Goal: Task Accomplishment & Management: Complete application form

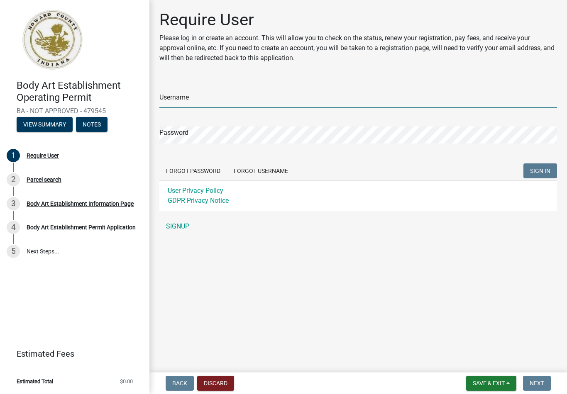
click at [179, 100] on input "Username" at bounding box center [358, 99] width 398 height 17
type input "[PERSON_NAME]"
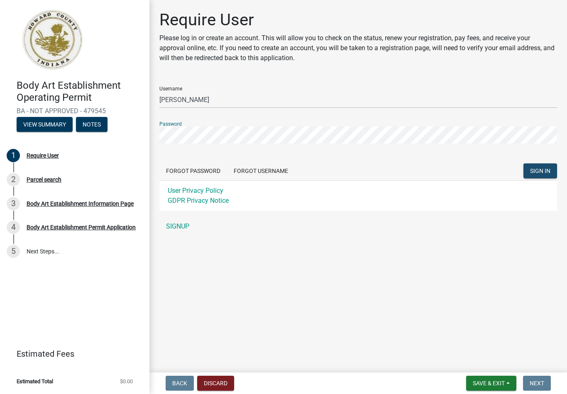
click at [535, 173] on span "SIGN IN" at bounding box center [540, 171] width 20 height 7
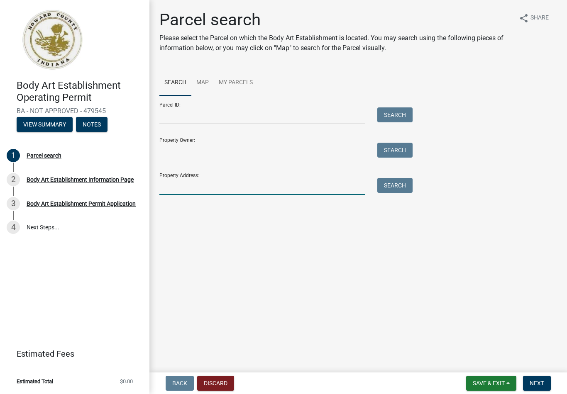
click at [189, 181] on input "Property Address:" at bounding box center [261, 186] width 205 height 17
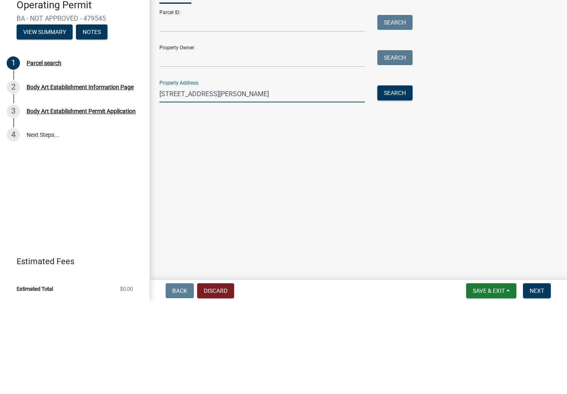
type input "1201 east Markland ave"
click at [385, 178] on button "Search" at bounding box center [394, 185] width 35 height 15
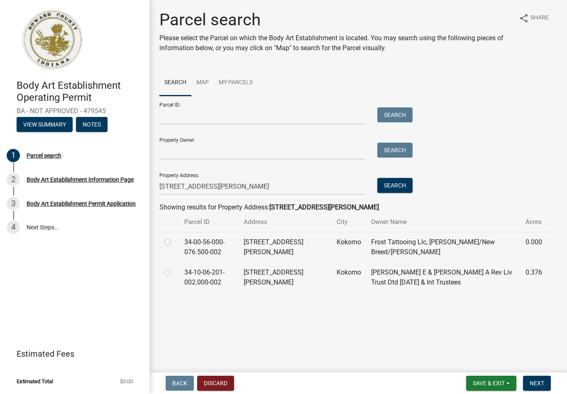
click at [174, 268] on label at bounding box center [174, 268] width 0 height 0
click at [174, 269] on input "radio" at bounding box center [176, 270] width 5 height 5
radio input "true"
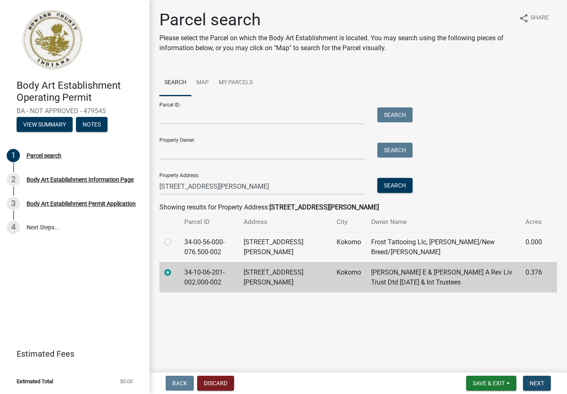
click at [542, 382] on span "Next" at bounding box center [537, 383] width 15 height 7
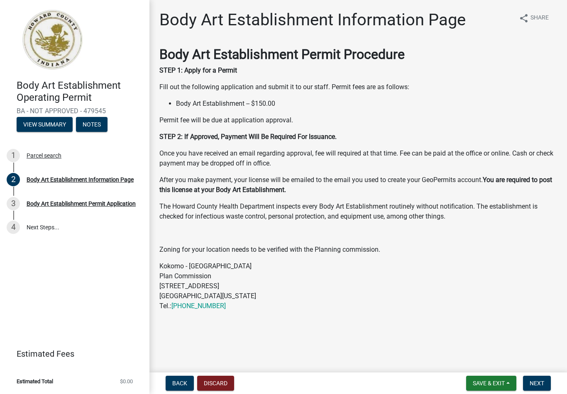
click at [536, 386] on span "Next" at bounding box center [537, 383] width 15 height 7
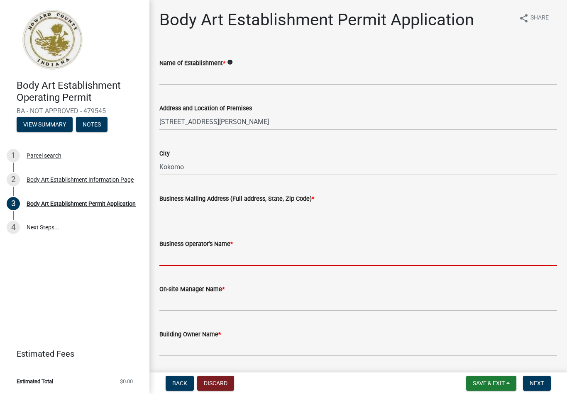
click at [213, 249] on input "Business Operator's Name *" at bounding box center [358, 257] width 398 height 17
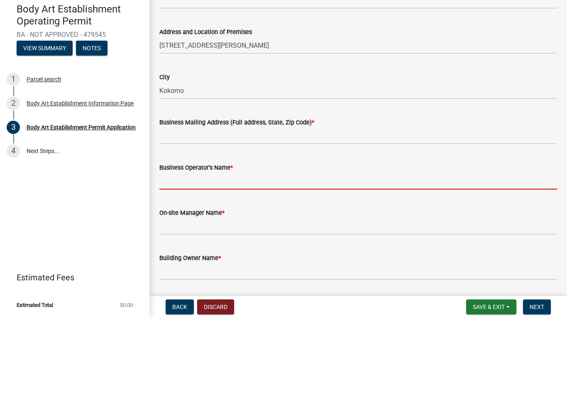
click at [227, 196] on label "Business Mailing Address (Full address, State, Zip Code) *" at bounding box center [236, 199] width 155 height 6
click at [227, 204] on input "Business Mailing Address (Full address, State, Zip Code) *" at bounding box center [358, 212] width 398 height 17
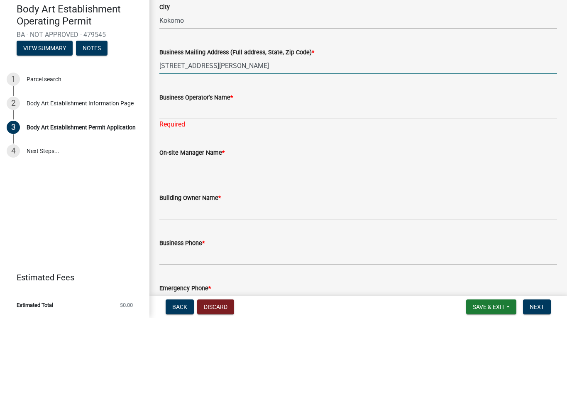
scroll to position [60, 0]
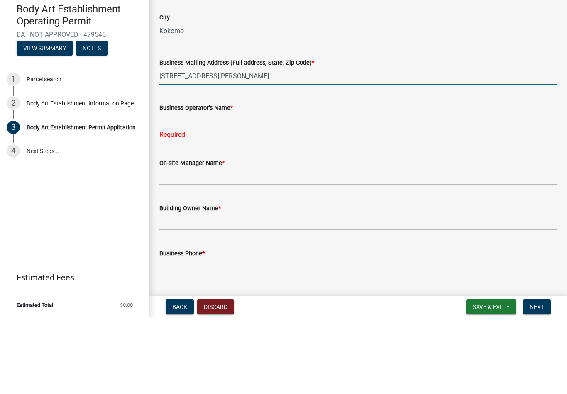
type input "1201 East Markland Ave Kokomo, IN 46901"
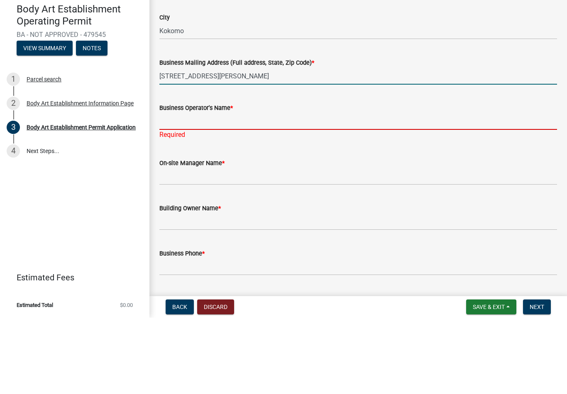
click at [211, 189] on input "Business Operator's Name *" at bounding box center [358, 197] width 398 height 17
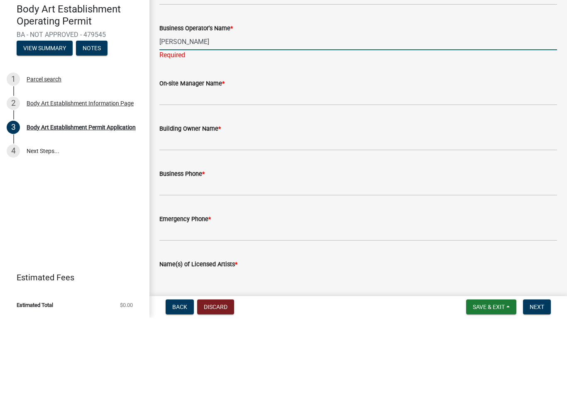
scroll to position [155, 0]
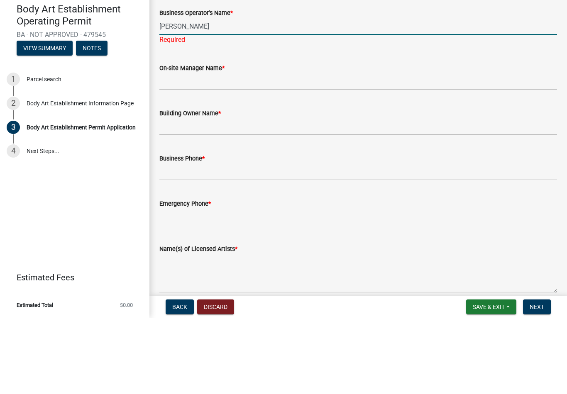
type input "[PERSON_NAME]"
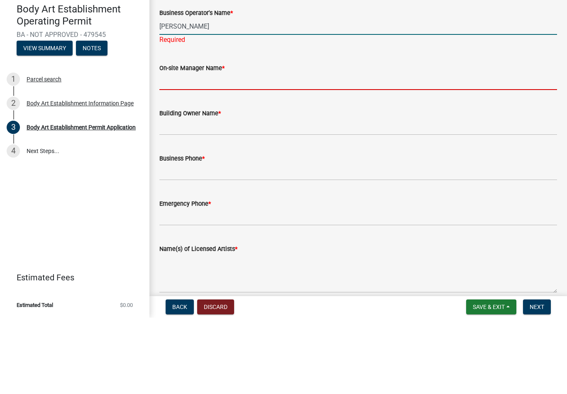
click at [233, 128] on wm-data-entity-input "On-site Manager Name *" at bounding box center [358, 150] width 398 height 45
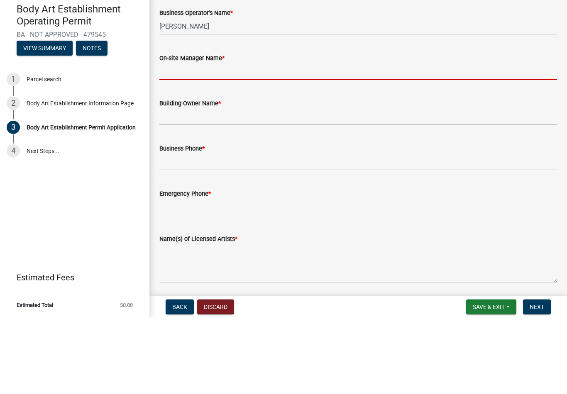
type input "[PERSON_NAME]"
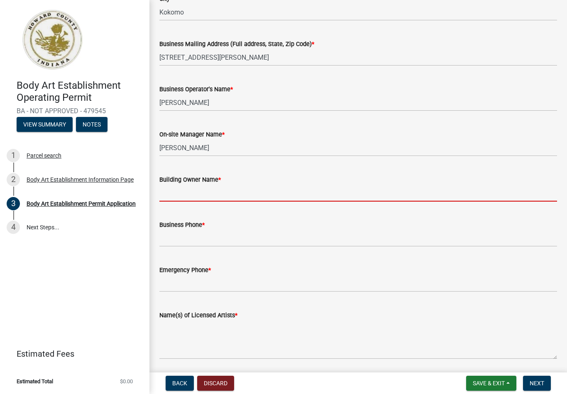
click at [232, 191] on input "Building Owner Name *" at bounding box center [358, 193] width 398 height 17
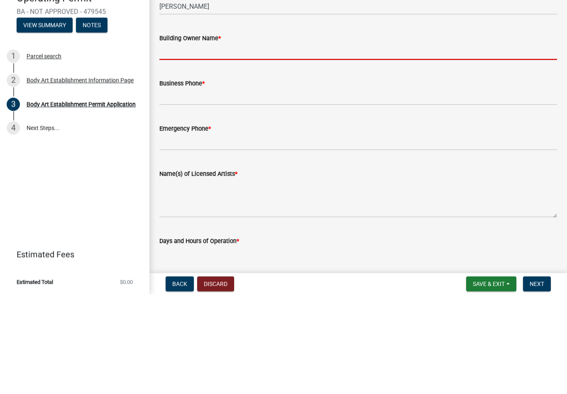
scroll to position [170, 0]
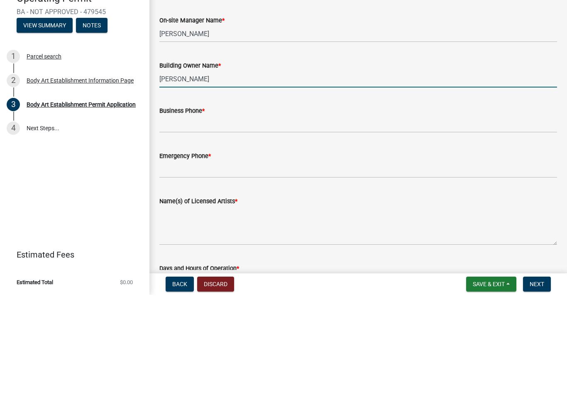
type input "Joyce Fortune"
click at [186, 215] on input "Business Phone *" at bounding box center [358, 223] width 398 height 17
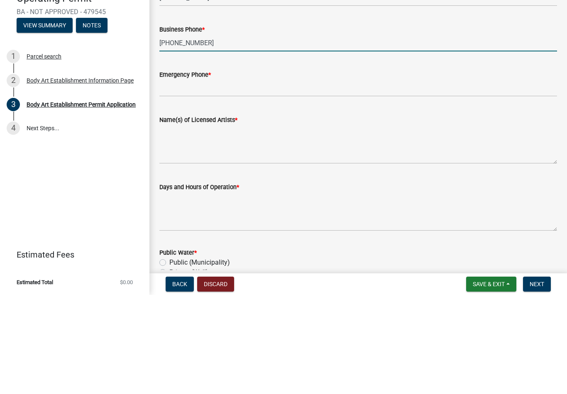
scroll to position [247, 0]
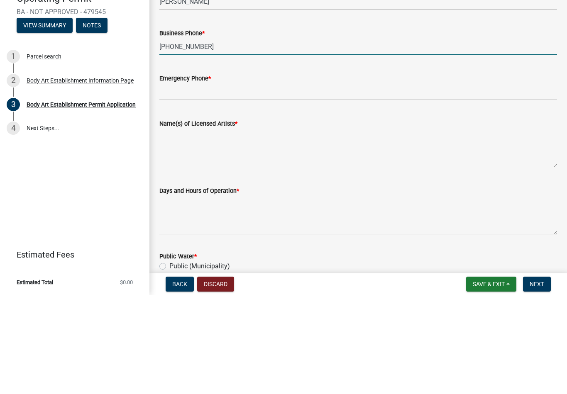
type input "[PHONE_NUMBER]"
click at [204, 175] on label "Emergency Phone *" at bounding box center [184, 178] width 51 height 6
click at [204, 183] on input "Emergency Phone *" at bounding box center [358, 191] width 398 height 17
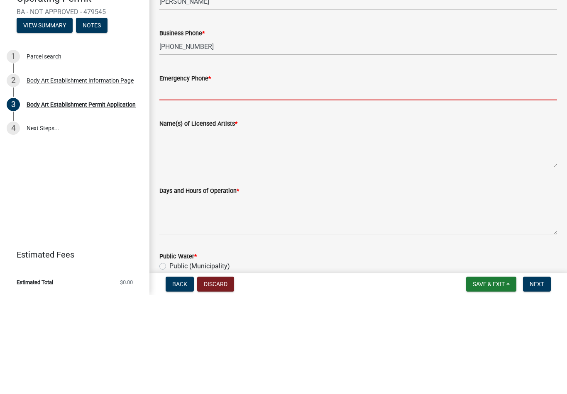
type input "7656230408"
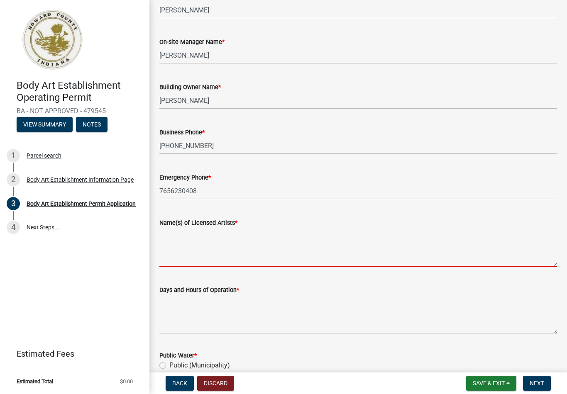
click at [183, 246] on textarea "Name(s) of Licensed Artists *" at bounding box center [358, 247] width 398 height 39
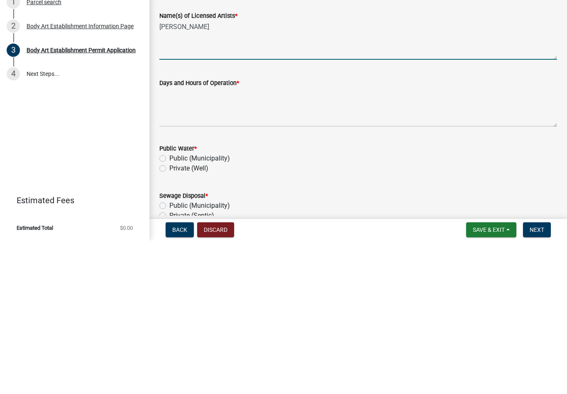
scroll to position [300, 0]
type textarea "Jerry Frost Johnny Braden MaKayla Keating Nikkya Clifton"
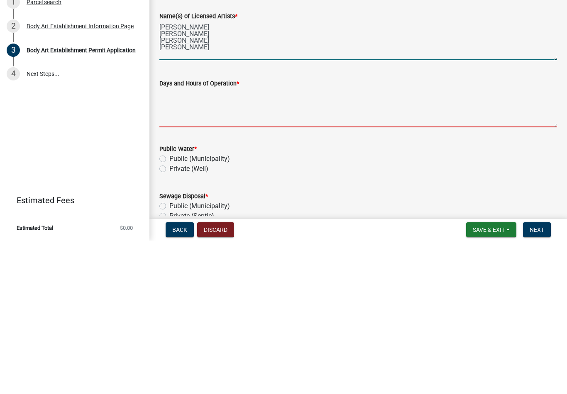
click at [174, 242] on textarea "Days and Hours of Operation *" at bounding box center [358, 261] width 398 height 39
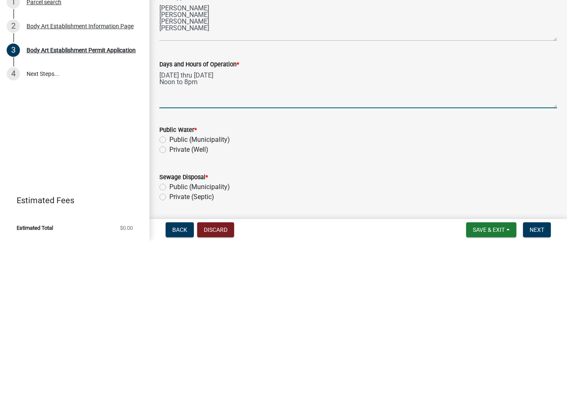
scroll to position [354, 0]
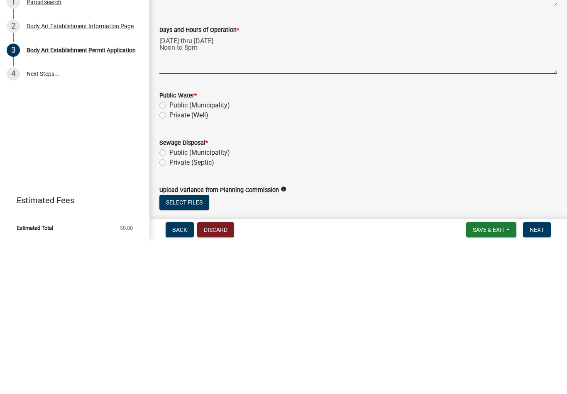
type textarea "Tuesday thru Saturday Noon to 8pm"
click at [169, 254] on label "Public (Municipality)" at bounding box center [199, 259] width 61 height 10
click at [169, 254] on input "Public (Municipality)" at bounding box center [171, 256] width 5 height 5
radio input "true"
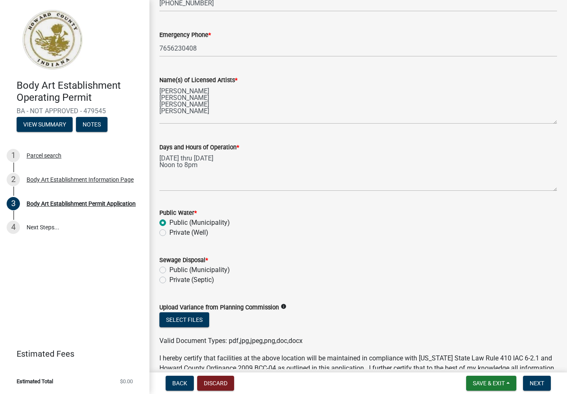
scroll to position [398, 0]
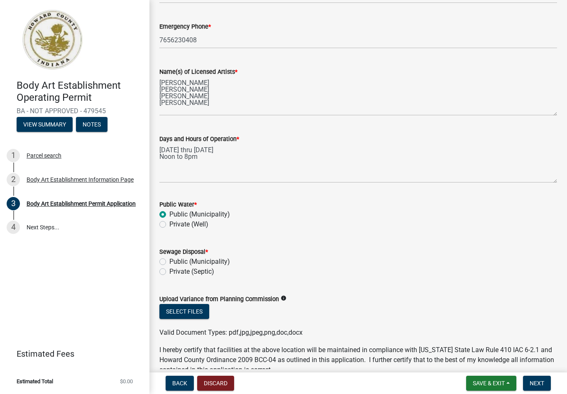
click at [169, 259] on label "Public (Municipality)" at bounding box center [199, 262] width 61 height 10
click at [169, 259] on input "Public (Municipality)" at bounding box center [171, 259] width 5 height 5
radio input "true"
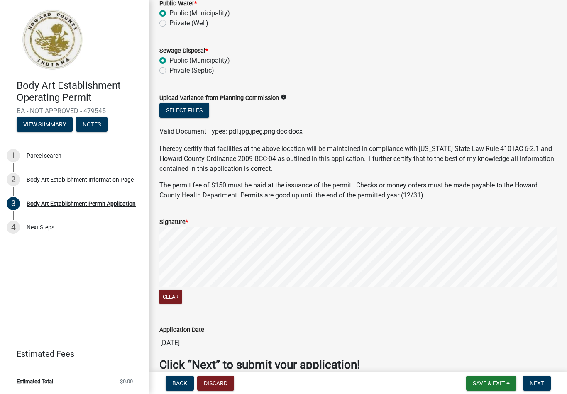
scroll to position [603, 0]
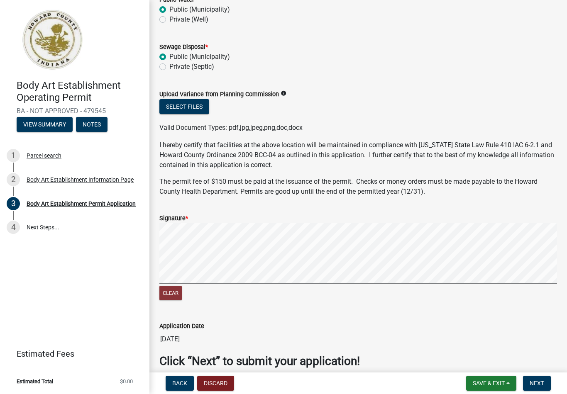
click at [174, 293] on button "Clear" at bounding box center [170, 293] width 22 height 14
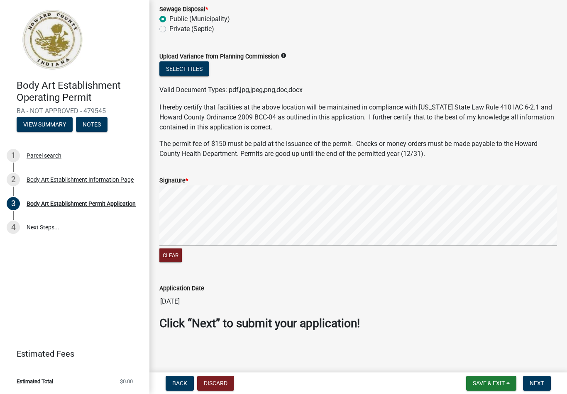
scroll to position [641, 0]
click at [541, 386] on span "Next" at bounding box center [537, 383] width 15 height 7
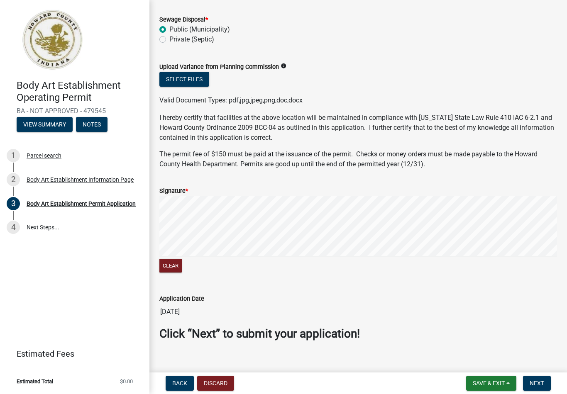
click at [537, 388] on button "Next" at bounding box center [537, 383] width 28 height 15
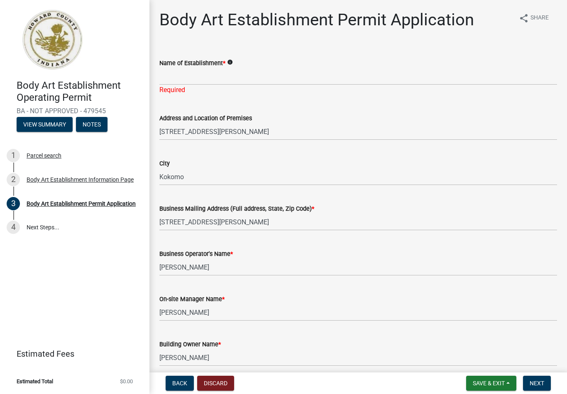
scroll to position [0, 0]
click at [179, 77] on input "Name of Establishment *" at bounding box center [358, 76] width 398 height 17
click at [166, 76] on input "Name of Establishment *" at bounding box center [358, 76] width 398 height 17
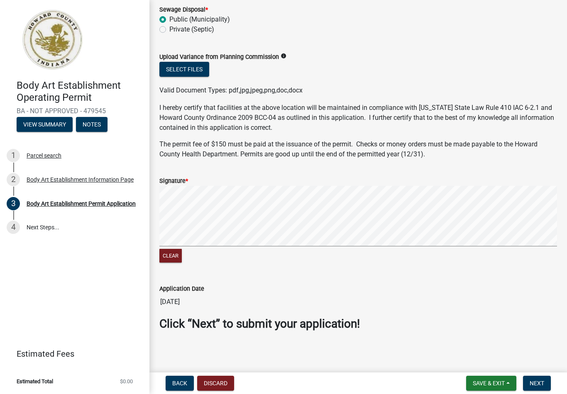
type input "New Breed Tattoo"
click at [345, 291] on div "Application Date" at bounding box center [358, 289] width 398 height 10
click at [535, 383] on span "Next" at bounding box center [537, 383] width 15 height 7
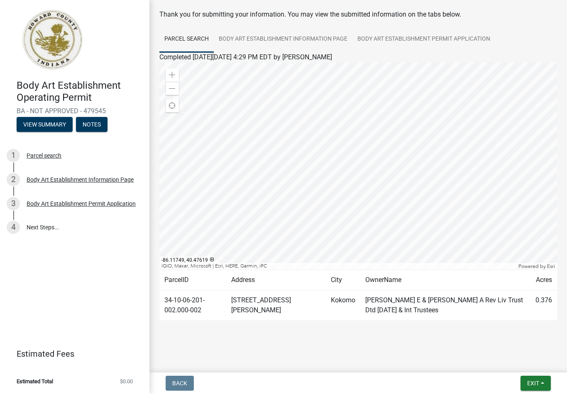
scroll to position [37, 0]
click at [533, 385] on span "Exit" at bounding box center [533, 383] width 12 height 7
click at [516, 367] on button "Save & Exit" at bounding box center [518, 362] width 66 height 20
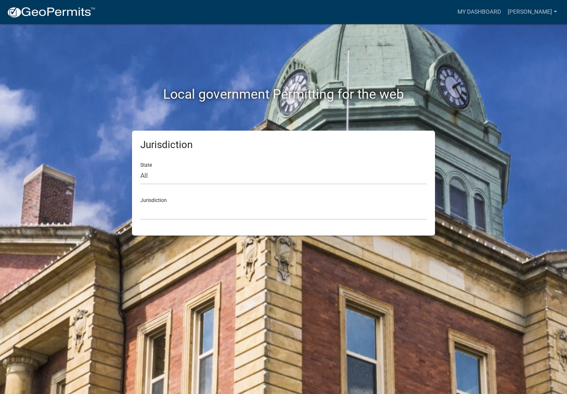
click at [539, 10] on link "[PERSON_NAME]" at bounding box center [532, 12] width 56 height 16
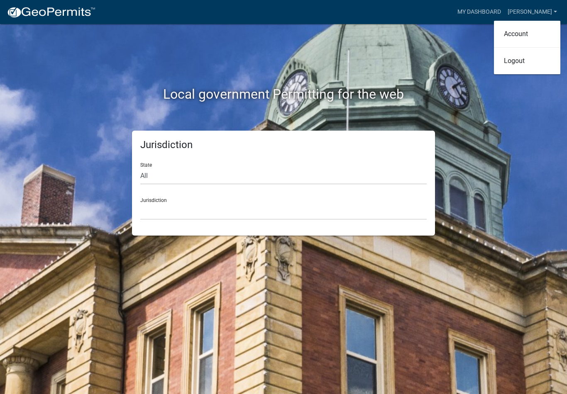
click at [520, 66] on link "Logout" at bounding box center [527, 61] width 66 height 20
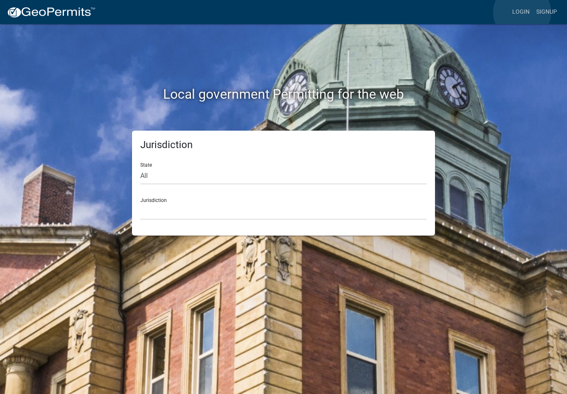
click at [522, 12] on link "Login" at bounding box center [521, 12] width 24 height 16
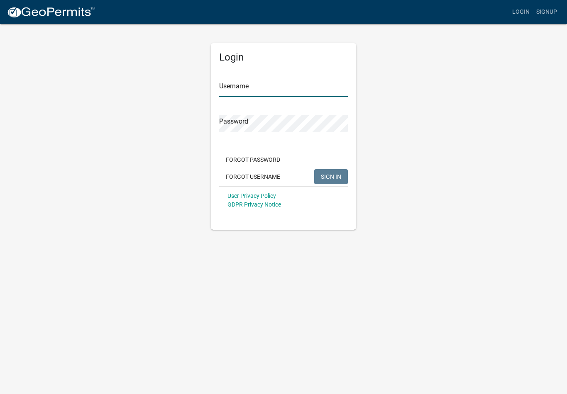
click at [250, 85] on input "Username" at bounding box center [283, 88] width 129 height 17
type input "[PERSON_NAME]"
click at [331, 175] on span "SIGN IN" at bounding box center [331, 176] width 20 height 7
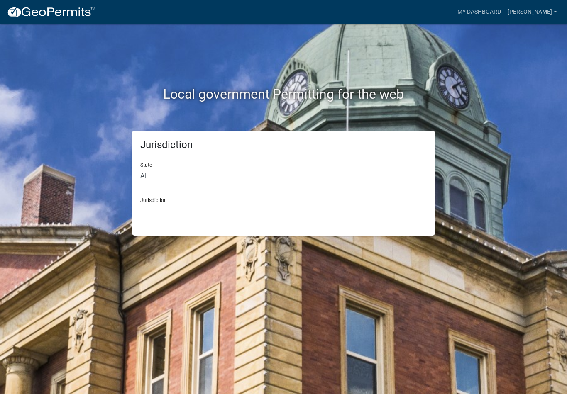
click at [550, 16] on link "[PERSON_NAME]" at bounding box center [532, 12] width 56 height 16
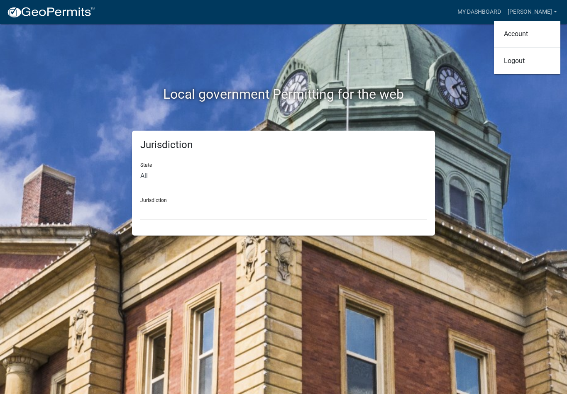
click at [517, 142] on div "Jurisdiction State All [US_STATE] [US_STATE] [US_STATE] [US_STATE] [US_STATE] […" at bounding box center [283, 183] width 473 height 105
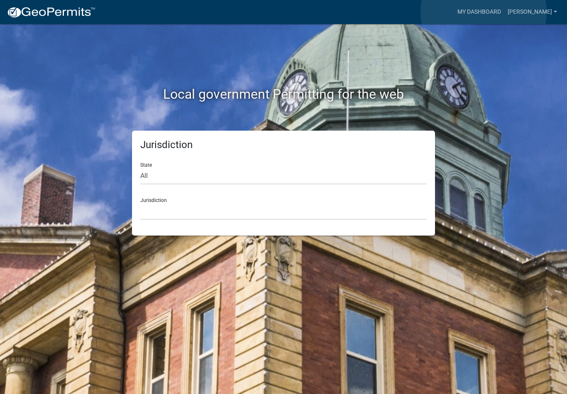
click at [484, 12] on link "My Dashboard" at bounding box center [479, 12] width 50 height 16
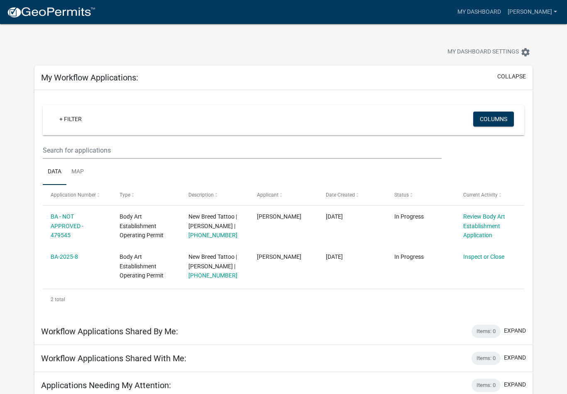
click at [510, 81] on button "collapse" at bounding box center [511, 76] width 29 height 9
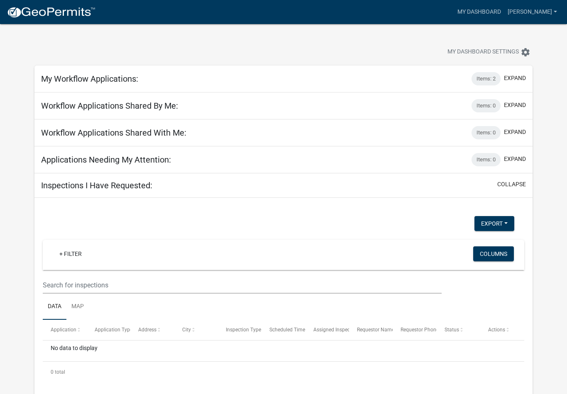
click at [534, 15] on link "[PERSON_NAME]" at bounding box center [532, 12] width 56 height 16
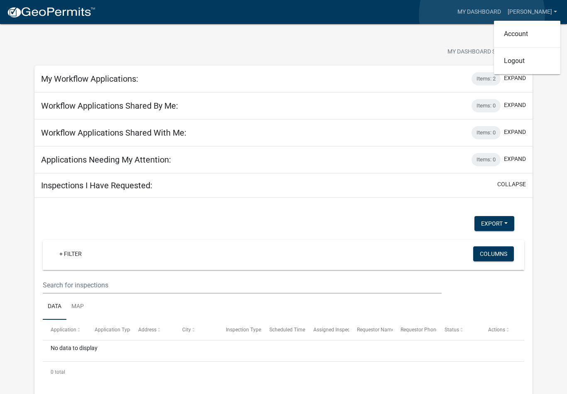
click at [482, 15] on link "My Dashboard" at bounding box center [479, 12] width 50 height 16
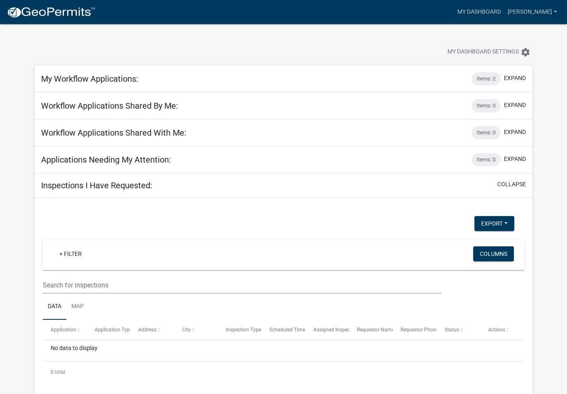
click at [541, 14] on link "[PERSON_NAME]" at bounding box center [532, 12] width 56 height 16
click at [535, 35] on link "Account" at bounding box center [527, 34] width 66 height 20
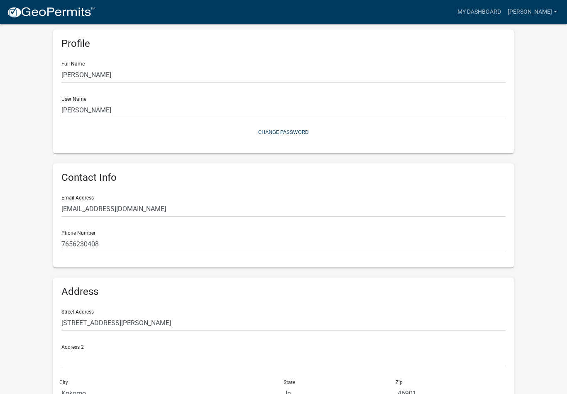
scroll to position [75, 0]
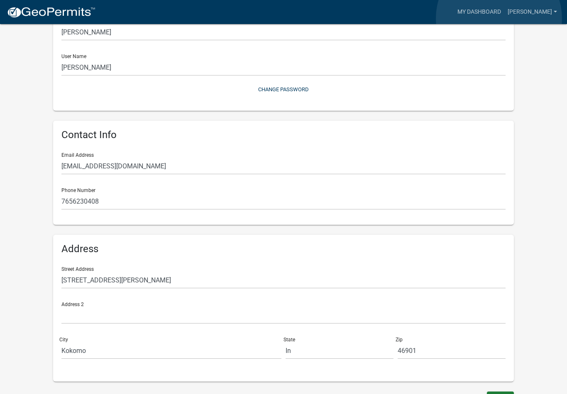
click at [499, 19] on link "My Dashboard" at bounding box center [479, 12] width 50 height 16
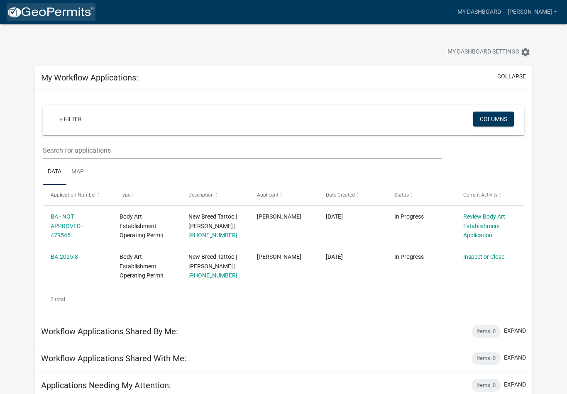
click at [43, 13] on img at bounding box center [51, 12] width 89 height 12
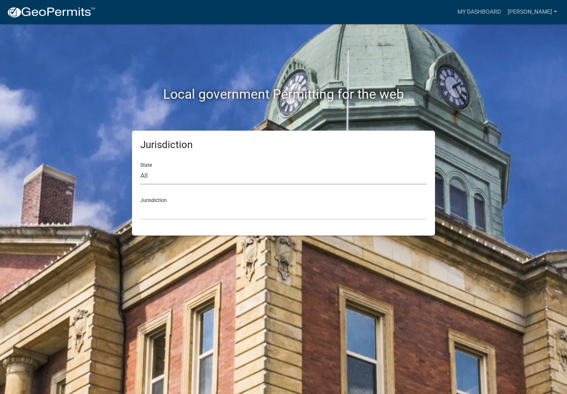
click at [154, 176] on select "All [US_STATE] [US_STATE] [US_STATE] [US_STATE] [US_STATE] [US_STATE] [US_STATE…" at bounding box center [283, 176] width 286 height 17
click at [173, 173] on select "All [US_STATE] [US_STATE] [US_STATE] [US_STATE] [US_STATE] [US_STATE] [US_STATE…" at bounding box center [283, 176] width 286 height 17
select select "[US_STATE]"
click at [173, 207] on select "City of [GEOGRAPHIC_DATA], [US_STATE] City of [GEOGRAPHIC_DATA], [US_STATE] Cit…" at bounding box center [283, 211] width 286 height 17
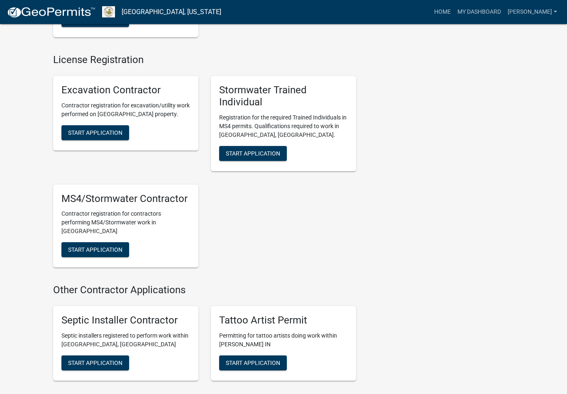
scroll to position [1153, 0]
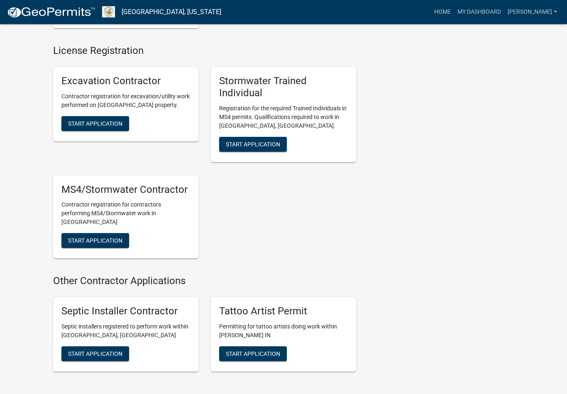
click at [266, 347] on button "Start Application" at bounding box center [253, 354] width 68 height 15
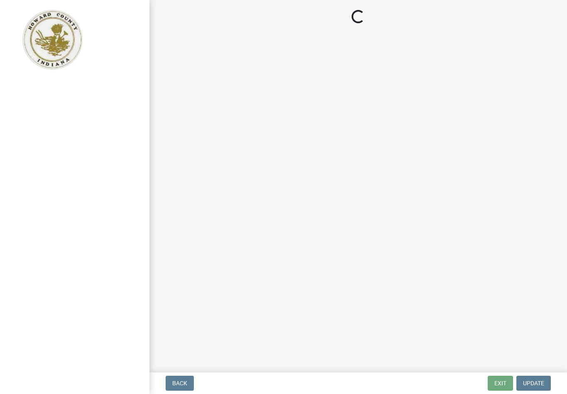
select select "In"
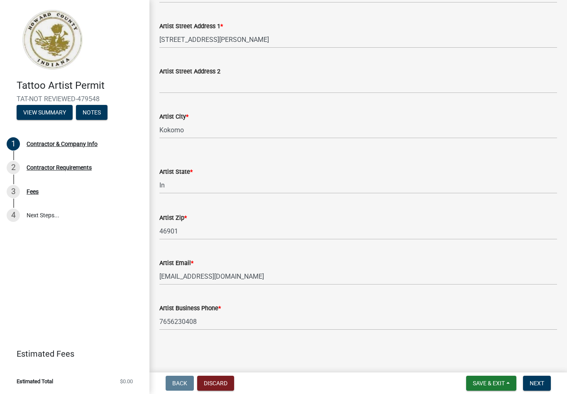
scroll to position [195, 0]
click at [539, 382] on span "Next" at bounding box center [537, 383] width 15 height 7
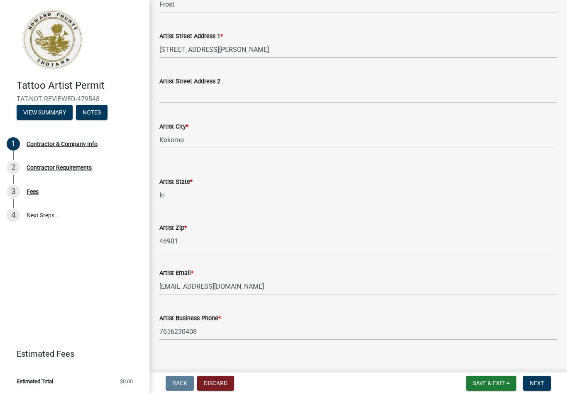
click at [539, 382] on span "Next" at bounding box center [537, 383] width 15 height 7
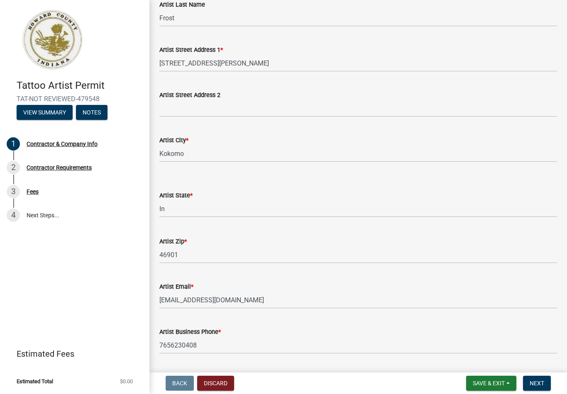
scroll to position [181, 0]
click at [537, 382] on span "Next" at bounding box center [537, 383] width 15 height 7
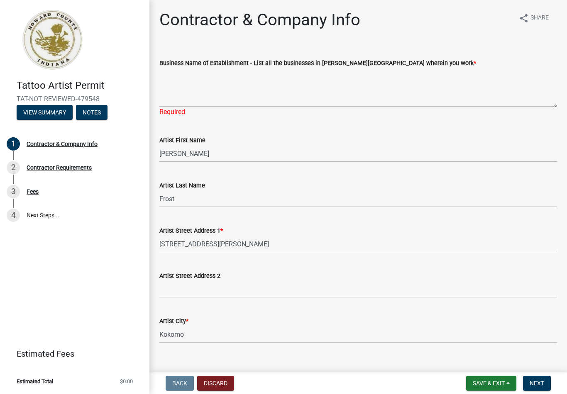
scroll to position [0, 0]
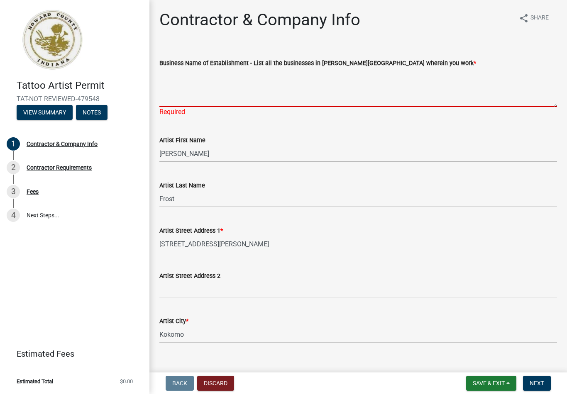
click at [180, 99] on textarea "Business Name of Establishment - List all the businesses in [PERSON_NAME][GEOGR…" at bounding box center [358, 87] width 398 height 39
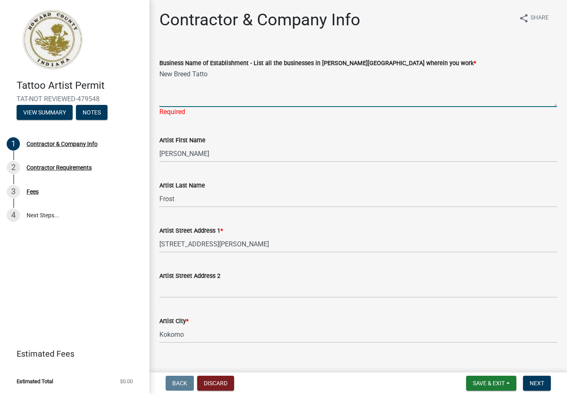
type textarea "New Breed Tattoo"
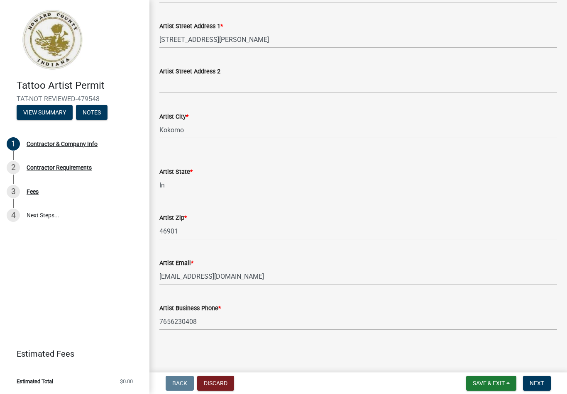
scroll to position [205, 0]
click at [539, 382] on span "Next" at bounding box center [537, 383] width 15 height 7
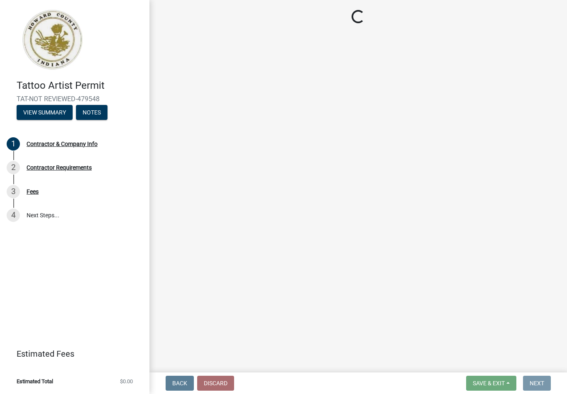
scroll to position [0, 0]
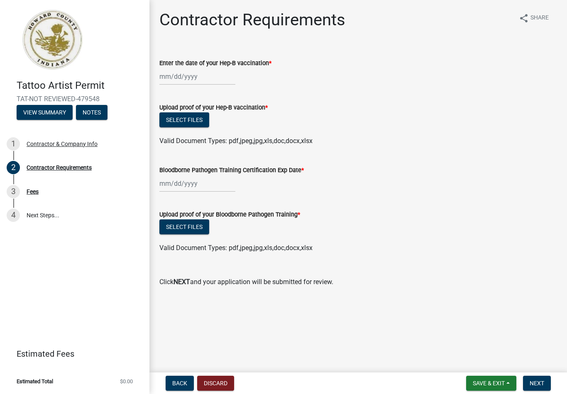
click at [500, 382] on span "Save & Exit" at bounding box center [489, 383] width 32 height 7
click at [496, 366] on button "Save & Exit" at bounding box center [483, 362] width 66 height 20
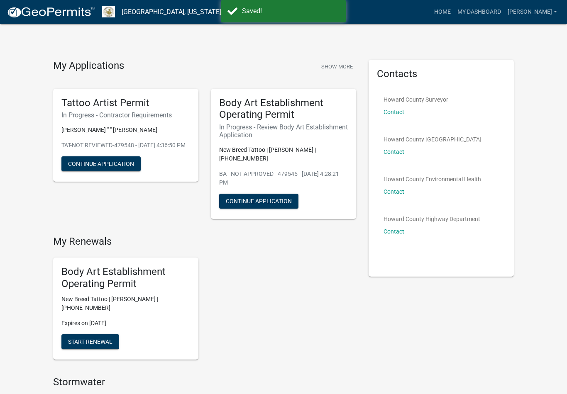
click at [552, 7] on link "[PERSON_NAME]" at bounding box center [532, 12] width 56 height 16
click at [521, 78] on link "Logout" at bounding box center [524, 81] width 71 height 20
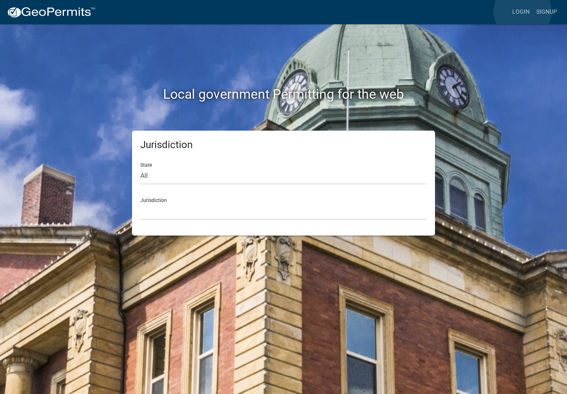
click at [523, 12] on link "Login" at bounding box center [521, 12] width 24 height 16
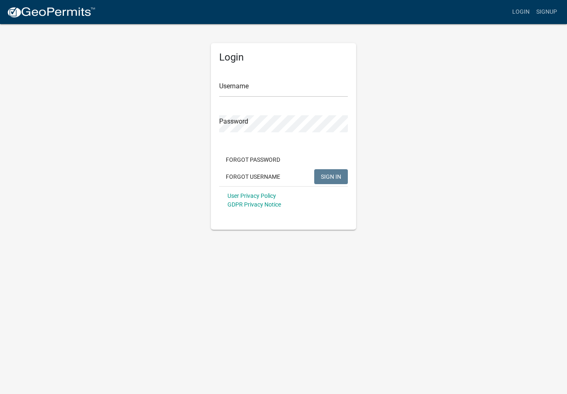
click at [527, 113] on app-login-view "more_horiz Login Signup Login Username Password Forgot Password Forgot Username…" at bounding box center [283, 115] width 567 height 230
